Goal: Check status: Check status

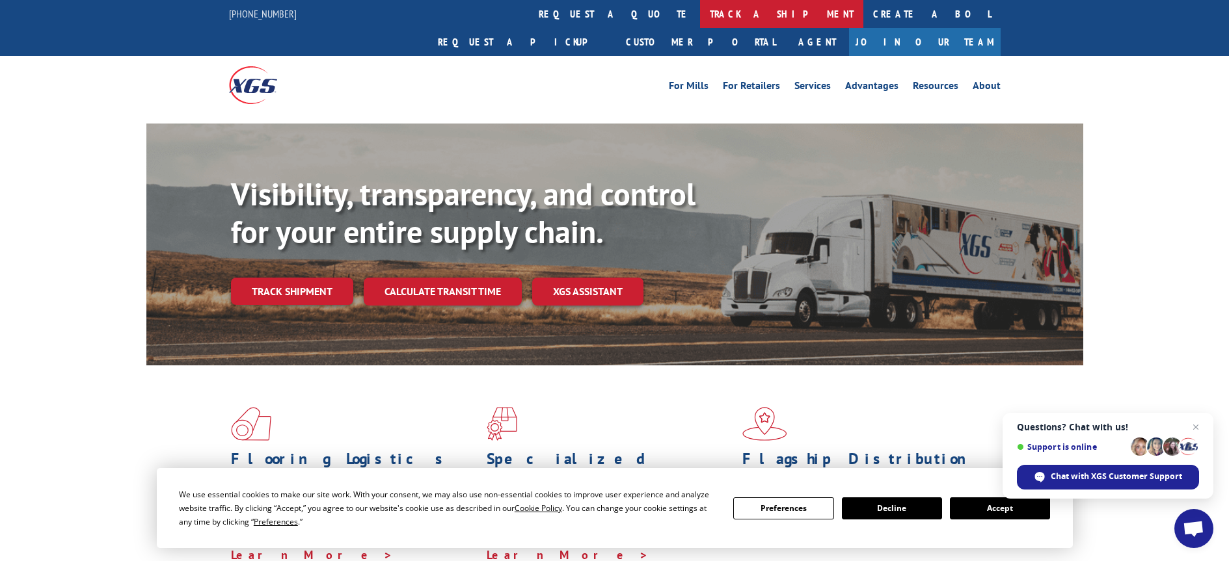
click at [700, 7] on link "track a shipment" at bounding box center [781, 14] width 163 height 28
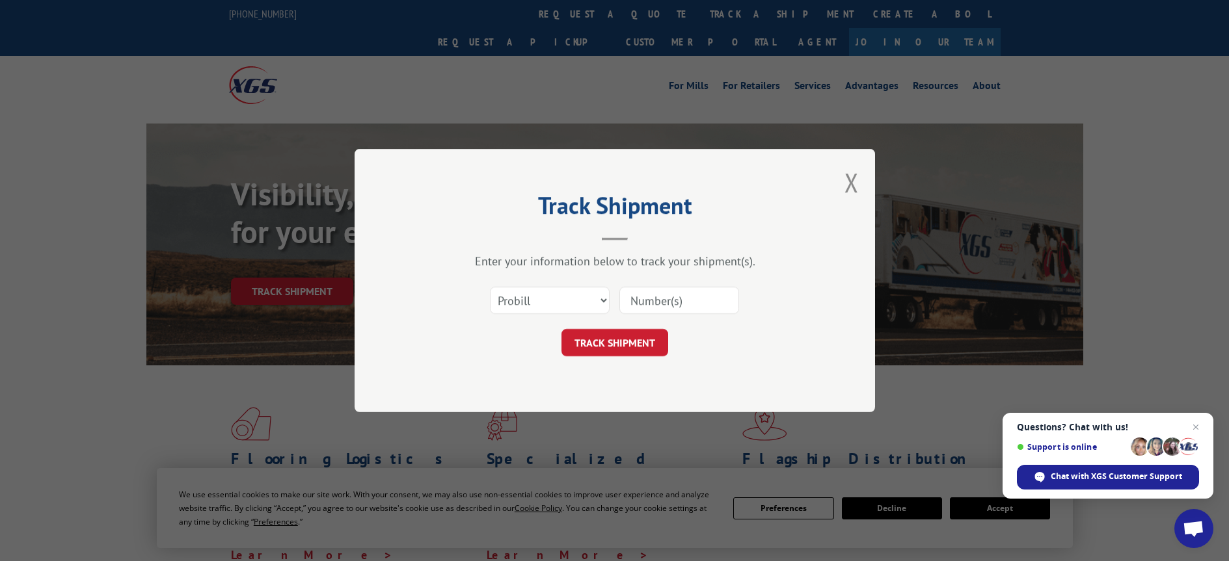
click at [984, 505] on div "Track Shipment Enter your information below to track your shipment(s). Select c…" at bounding box center [614, 280] width 1229 height 561
click at [559, 305] on select "Select category... Probill BOL PO" at bounding box center [550, 300] width 120 height 27
select select "bol"
click at [490, 287] on select "Select category... Probill BOL PO" at bounding box center [550, 300] width 120 height 27
click at [653, 299] on input at bounding box center [679, 300] width 120 height 27
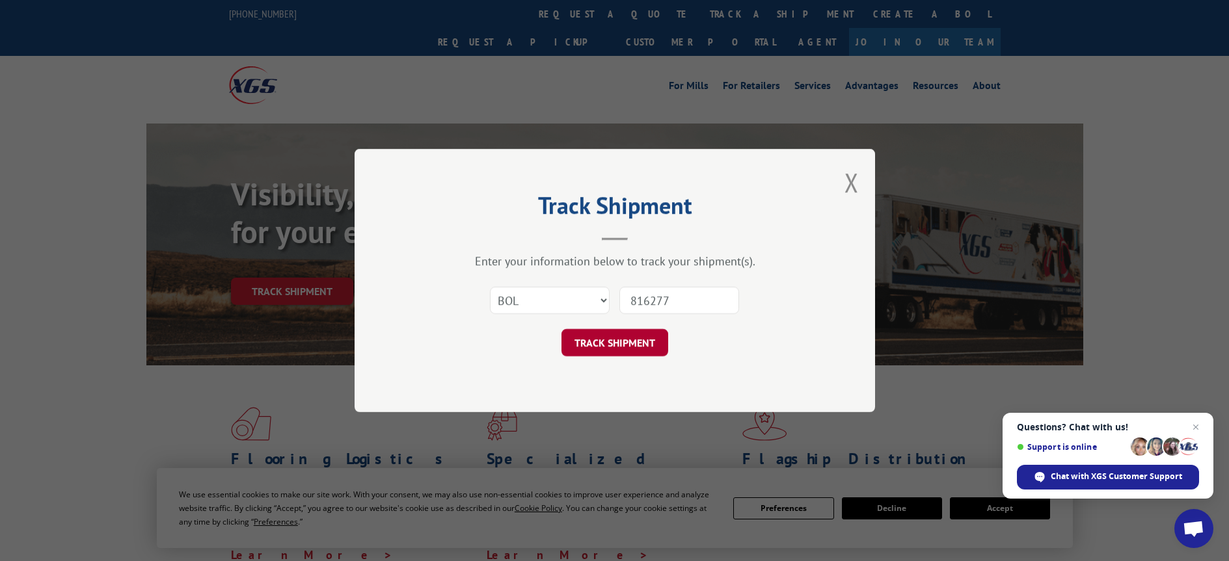
type input "816277"
click at [610, 340] on button "TRACK SHIPMENT" at bounding box center [614, 342] width 107 height 27
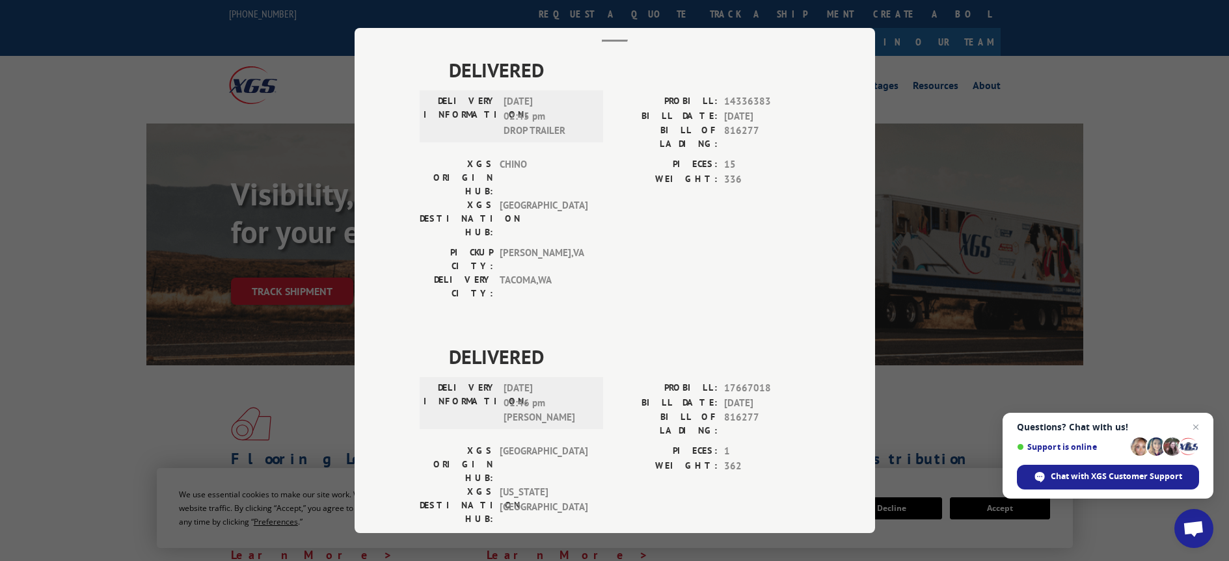
scroll to position [81, 0]
